Goal: Task Accomplishment & Management: Manage account settings

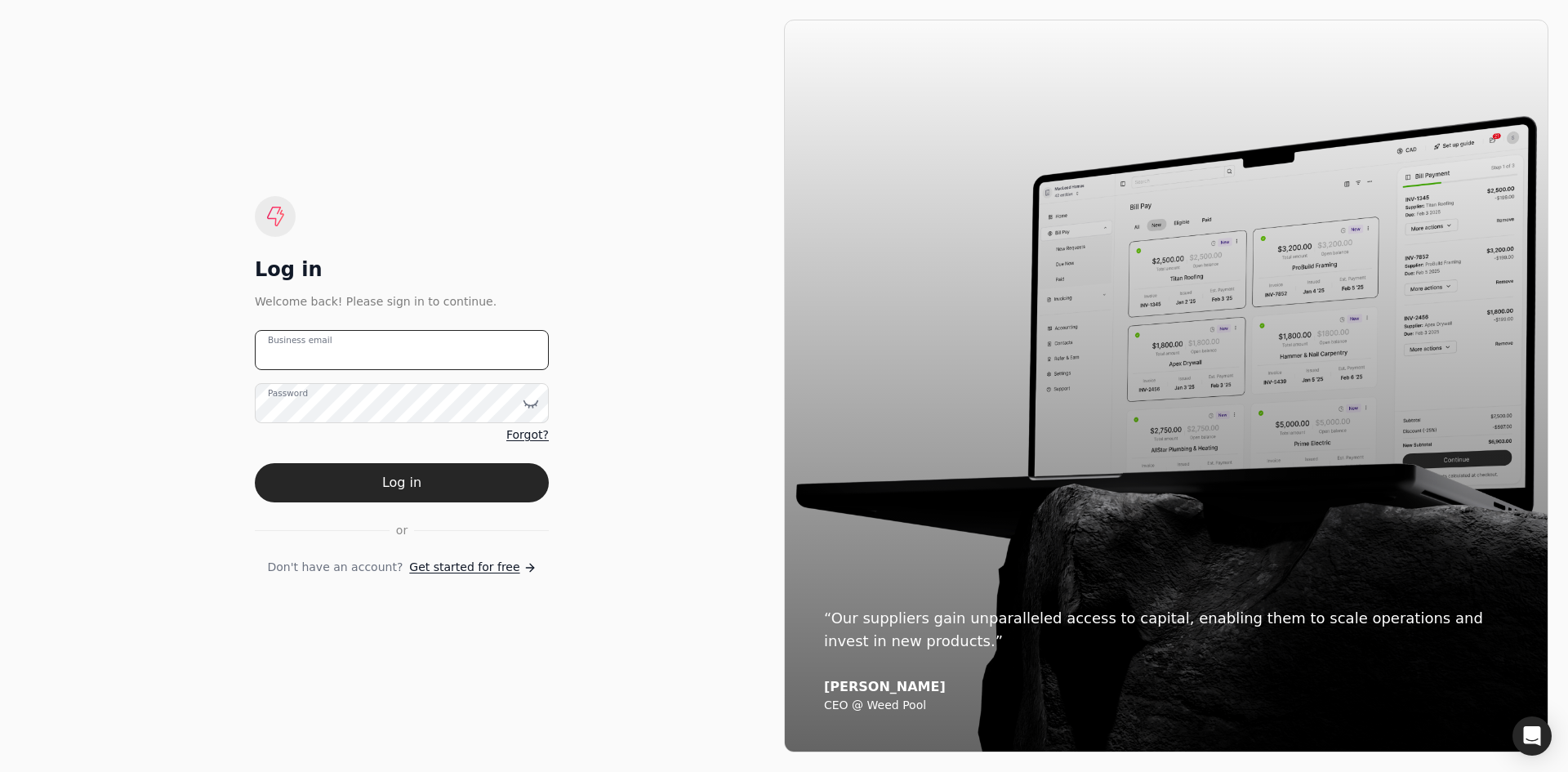
click at [412, 367] on email "Business email" at bounding box center [402, 350] width 294 height 40
type email "[EMAIL_ADDRESS][DOMAIN_NAME]"
click at [536, 402] on icon at bounding box center [531, 404] width 17 height 17
click at [255, 464] on button "Log in" at bounding box center [402, 483] width 294 height 39
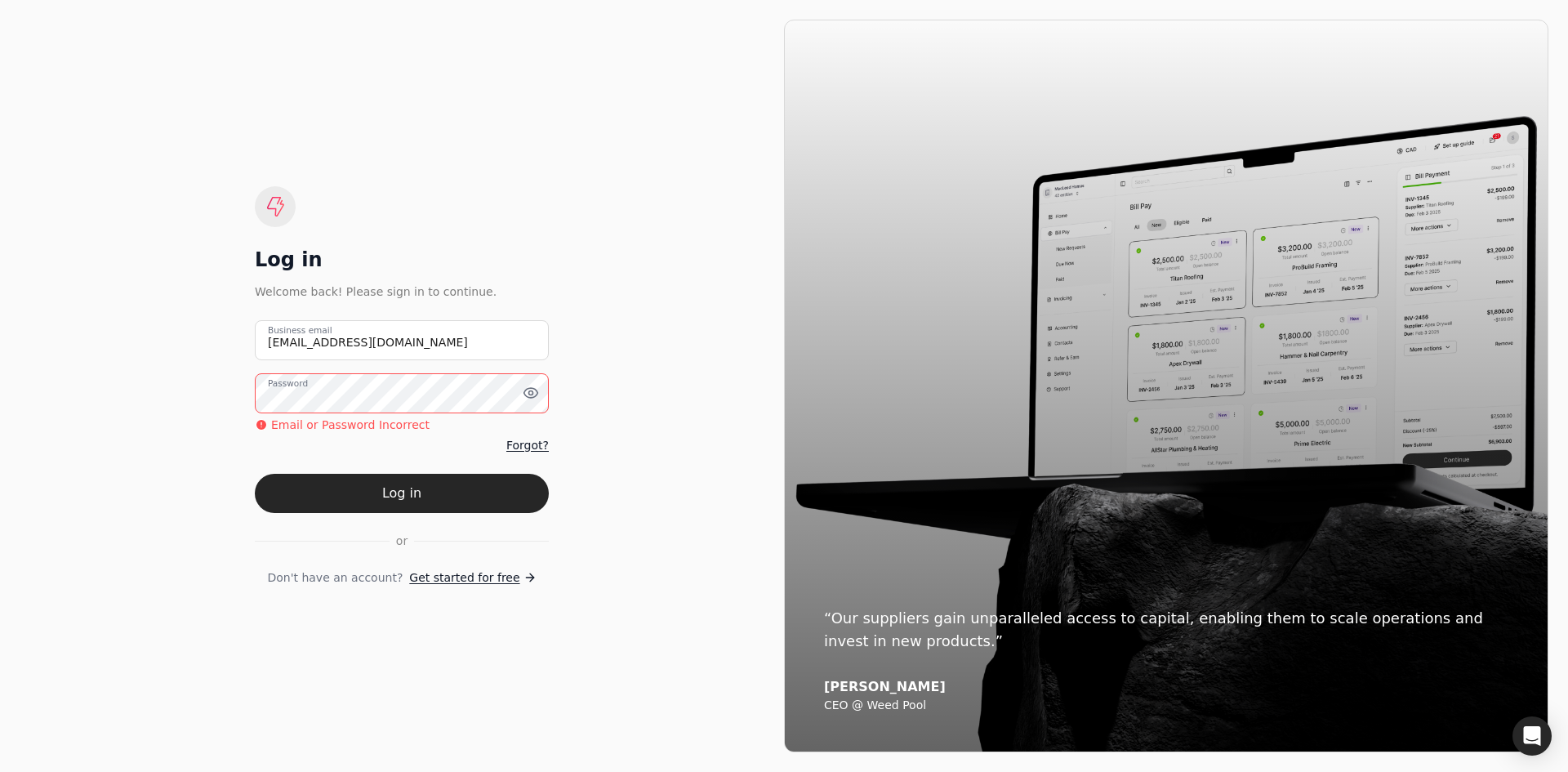
click at [255, 474] on button "Log in" at bounding box center [402, 494] width 294 height 39
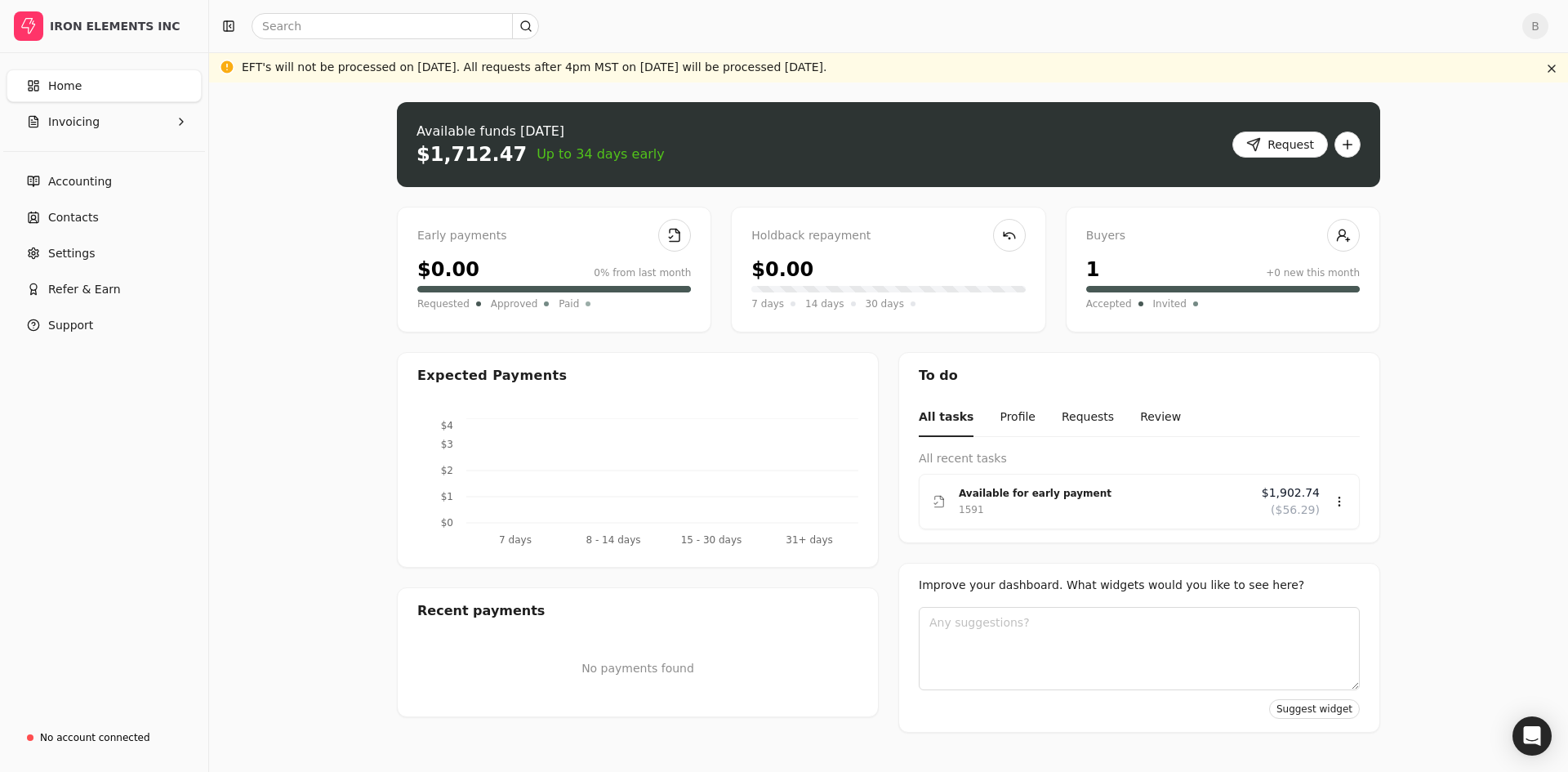
click at [69, 138] on div "Home Invoicing" at bounding box center [104, 103] width 208 height 82
click at [77, 127] on span "Invoicing" at bounding box center [74, 122] width 52 height 18
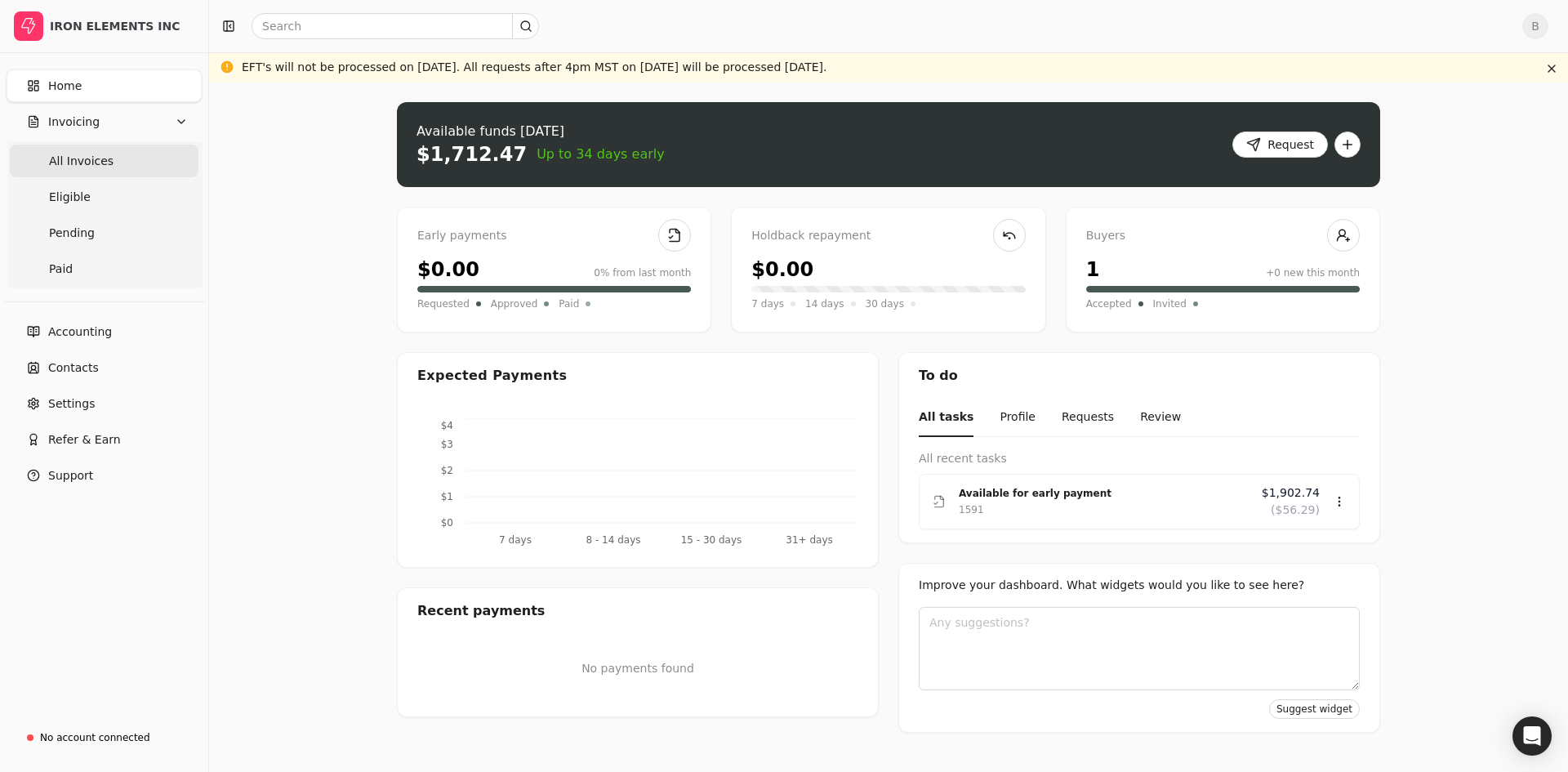
click at [82, 164] on span "All Invoices" at bounding box center [81, 161] width 64 height 18
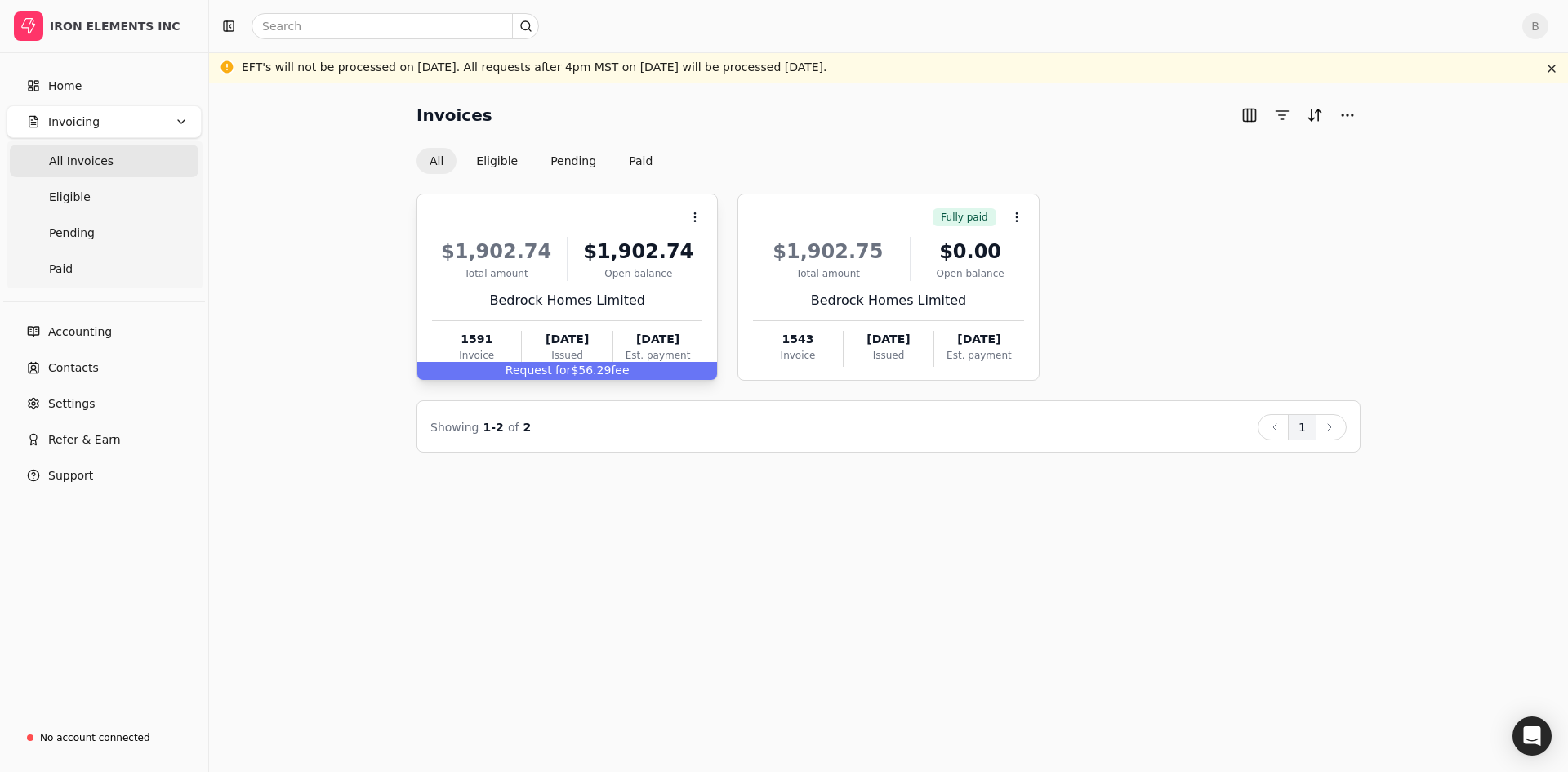
click at [644, 253] on div "$1,902.74" at bounding box center [638, 251] width 128 height 29
click at [703, 252] on li "Open" at bounding box center [773, 258] width 201 height 30
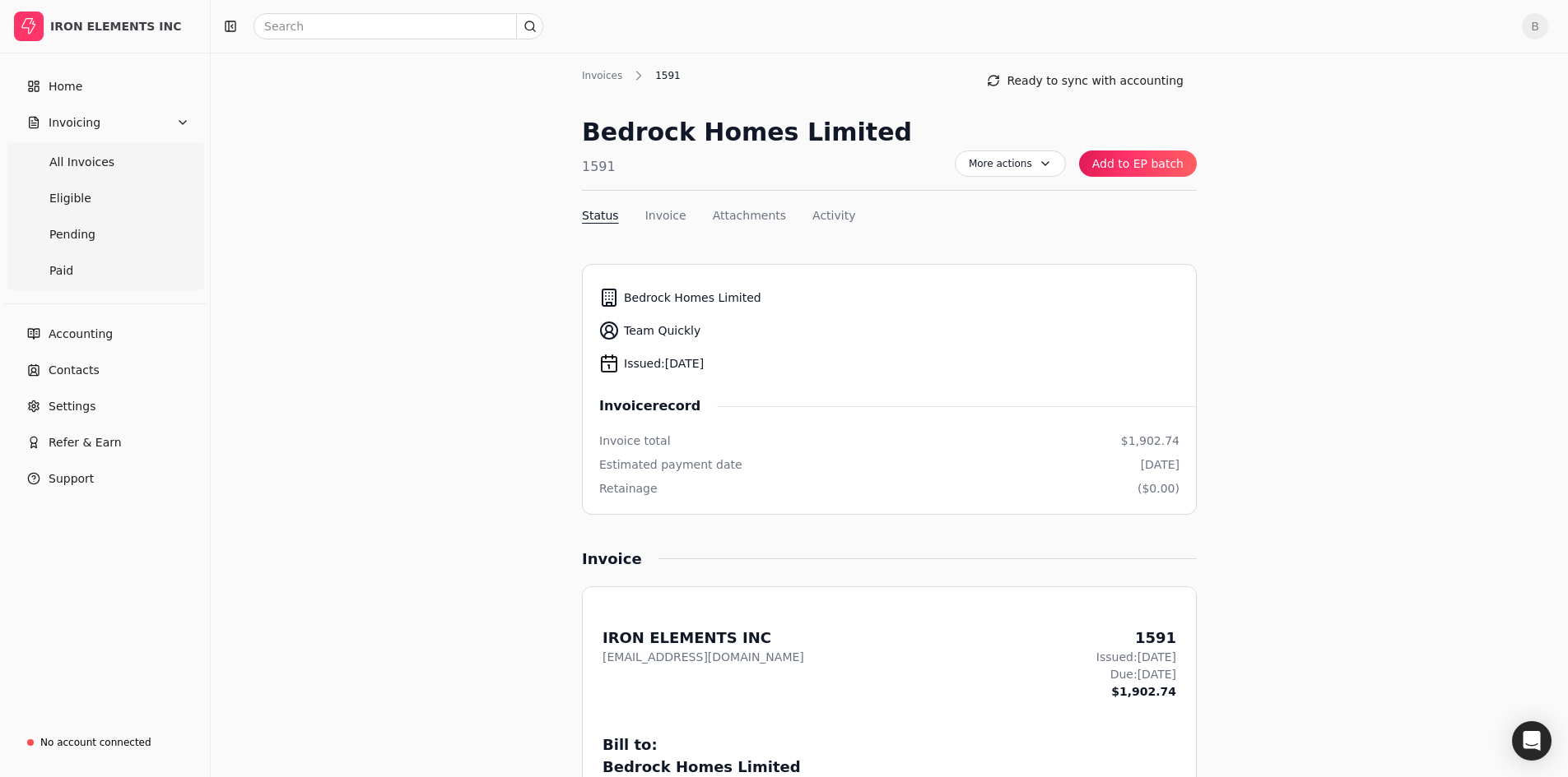
scroll to position [34, 0]
click at [658, 218] on button "Invoice" at bounding box center [666, 216] width 41 height 18
